Goal: Task Accomplishment & Management: Use online tool/utility

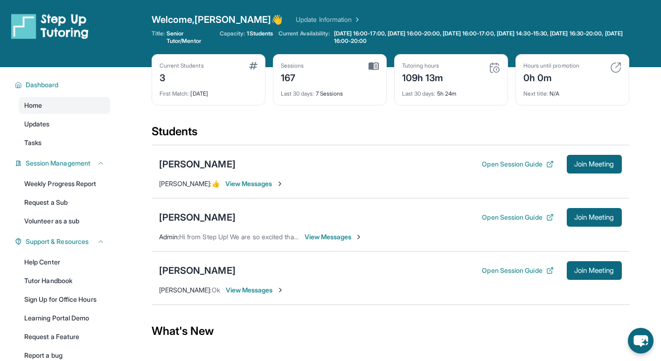
scroll to position [67, 0]
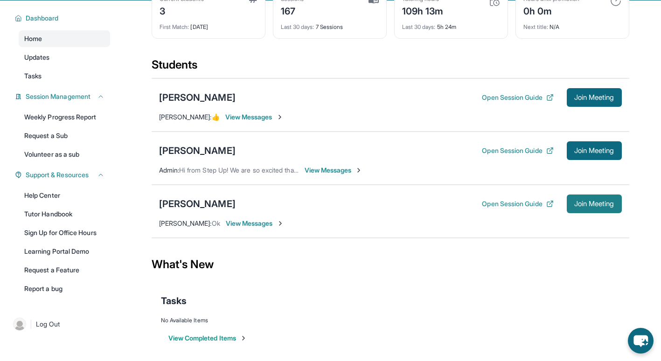
click at [586, 209] on button "Join Meeting" at bounding box center [594, 204] width 55 height 19
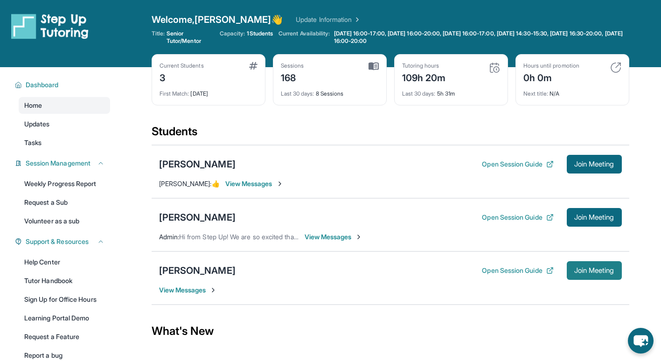
click at [595, 271] on span "Join Meeting" at bounding box center [594, 271] width 40 height 6
click at [194, 291] on span "View Messages" at bounding box center [188, 290] width 58 height 9
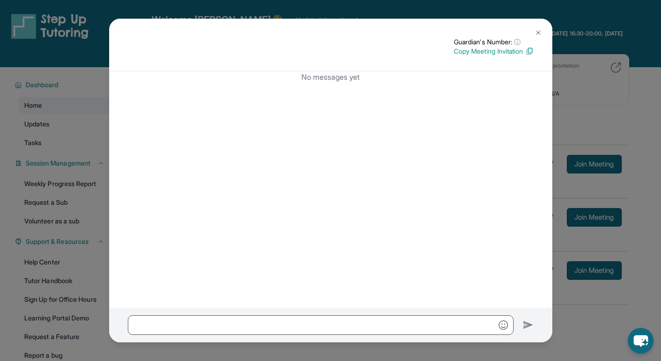
click at [369, 127] on div "No messages yet" at bounding box center [330, 189] width 443 height 236
drag, startPoint x: 369, startPoint y: 127, endPoint x: 538, endPoint y: 36, distance: 192.2
click at [538, 36] on div "Guardian's Number: ⓘ This isn't the guardian's real number — it's a private for…" at bounding box center [330, 163] width 443 height 289
click at [538, 36] on img at bounding box center [538, 32] width 7 height 7
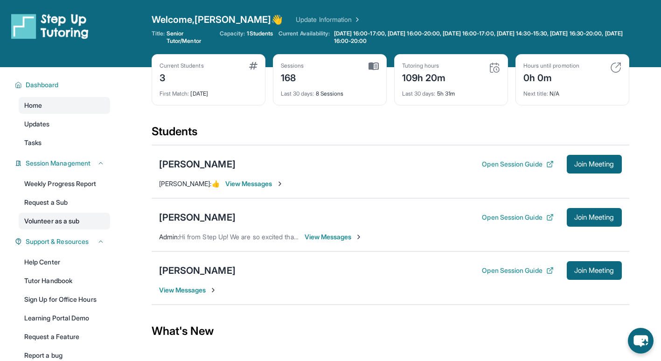
click at [79, 215] on link "Volunteer as a sub" at bounding box center [64, 221] width 91 height 17
